Goal: Task Accomplishment & Management: Use online tool/utility

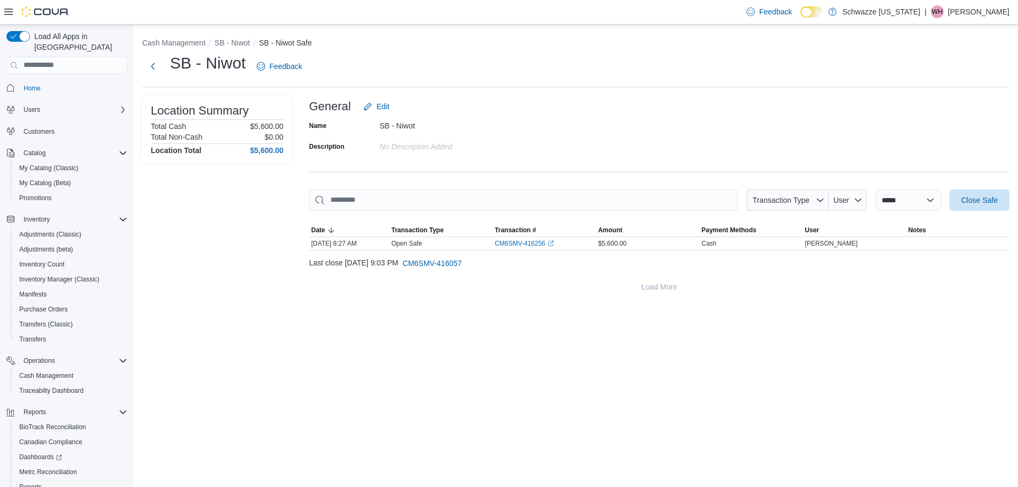
scroll to position [50, 0]
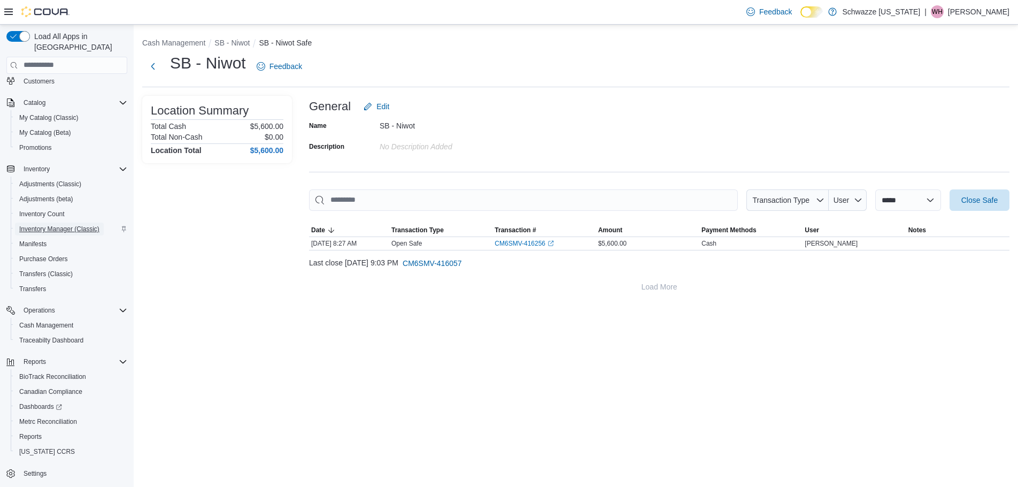
drag, startPoint x: 81, startPoint y: 217, endPoint x: 88, endPoint y: 208, distance: 10.7
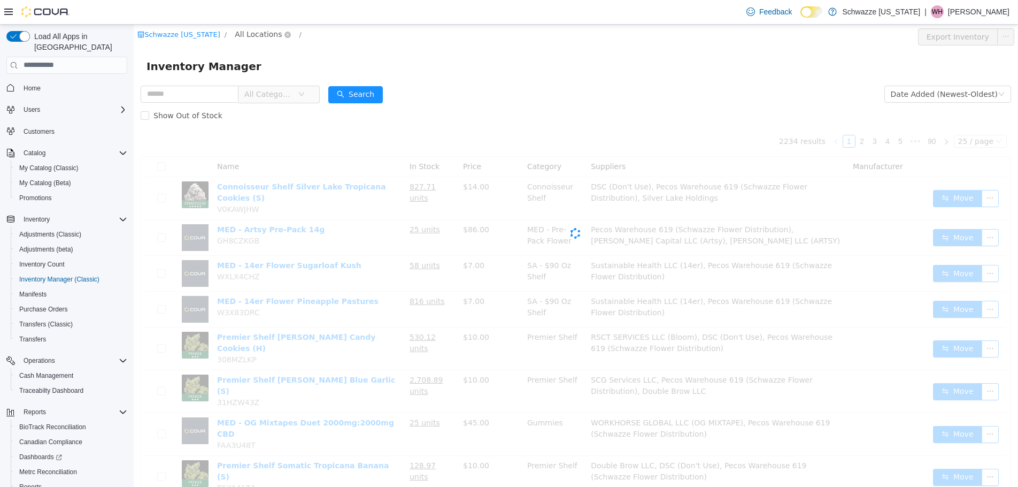
click at [248, 35] on span "All Locations" at bounding box center [258, 34] width 47 height 12
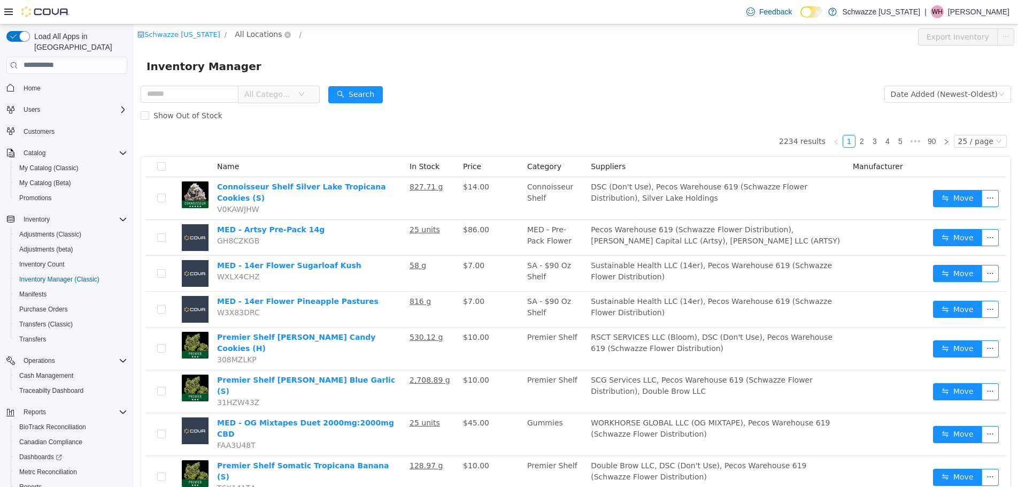
click at [237, 33] on span "All Locations" at bounding box center [258, 34] width 47 height 12
type input "***"
click at [283, 112] on span "SB - Niwot" at bounding box center [273, 110] width 39 height 9
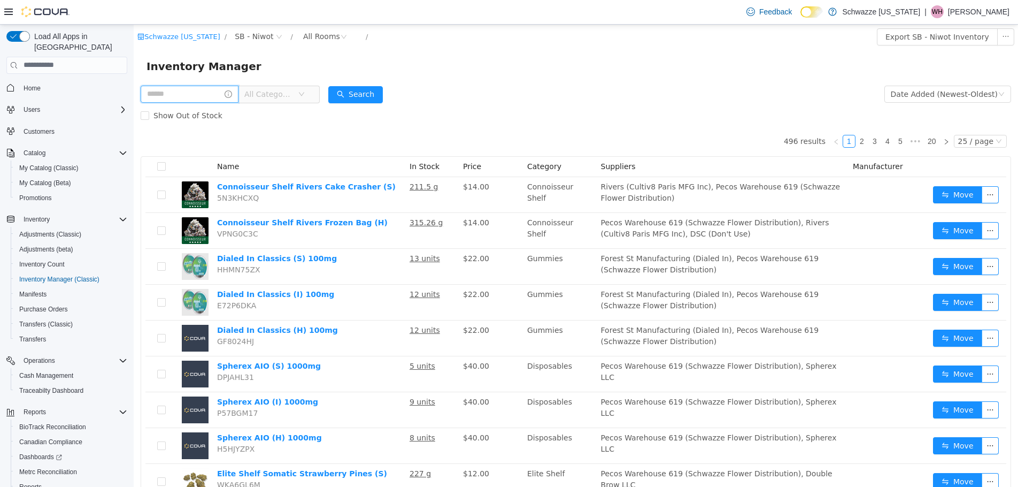
click at [171, 96] on input "text" at bounding box center [190, 93] width 98 height 17
type input "**********"
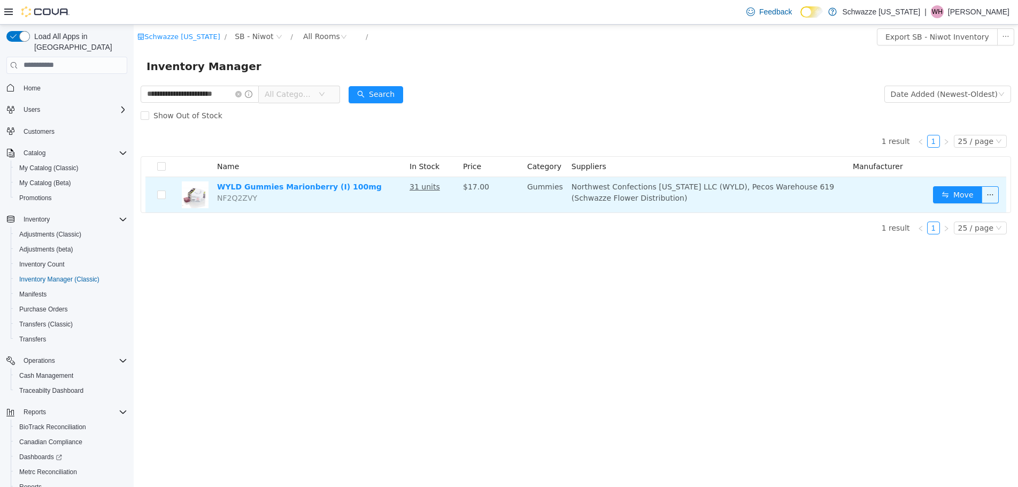
click at [935, 185] on td "Move" at bounding box center [968, 193] width 78 height 35
click at [946, 197] on button "Move" at bounding box center [957, 194] width 49 height 17
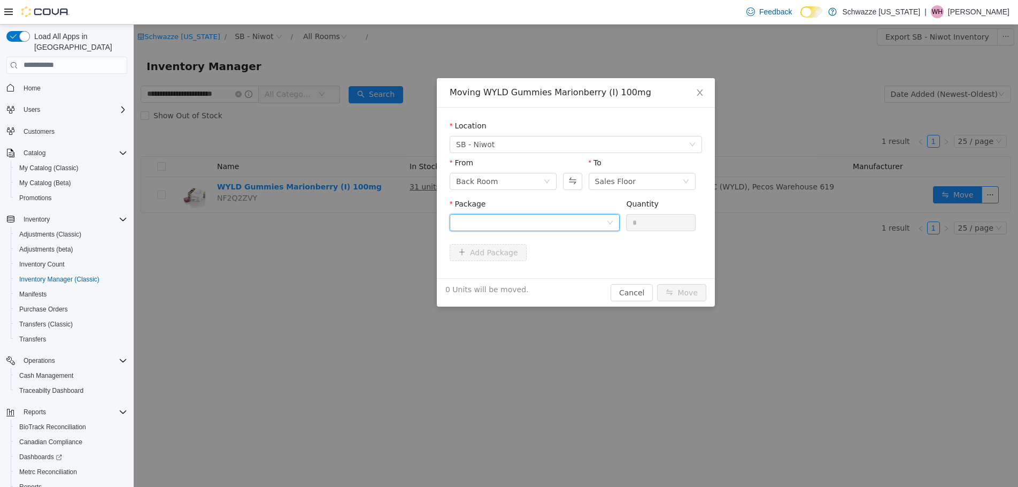
click at [522, 228] on div at bounding box center [531, 222] width 150 height 16
click at [559, 277] on li "1A4000B00037AA1000453508 Quantity : 20 Units" at bounding box center [535, 266] width 170 height 29
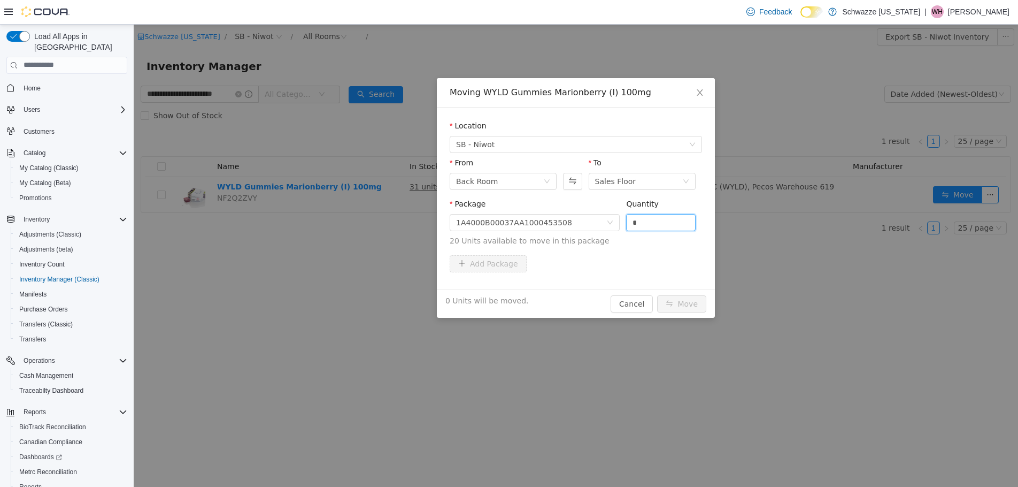
drag, startPoint x: 650, startPoint y: 221, endPoint x: 536, endPoint y: 233, distance: 114.0
click at [536, 233] on span "Package 1A4000B00037AA1000453508 Quantity * 20 Units available to move in this …" at bounding box center [576, 222] width 252 height 47
type input "**"
click at [690, 306] on button "Move" at bounding box center [681, 303] width 49 height 17
